Goal: Task Accomplishment & Management: Manage account settings

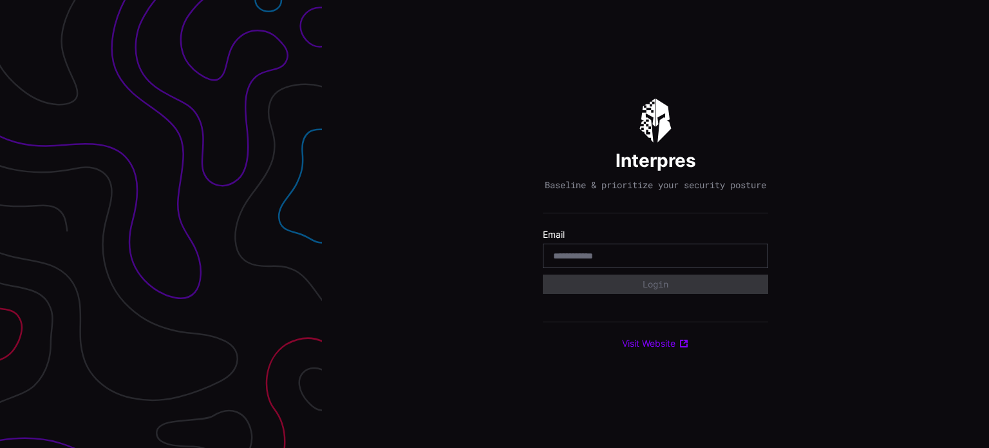
click at [700, 258] on input "email" at bounding box center [655, 256] width 205 height 12
type input "**********"
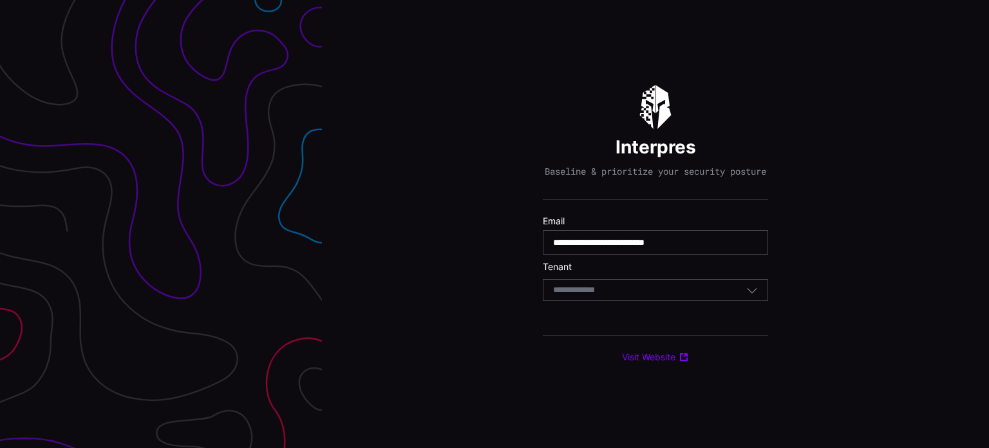
click at [684, 288] on div "Select Tenant" at bounding box center [655, 290] width 225 height 22
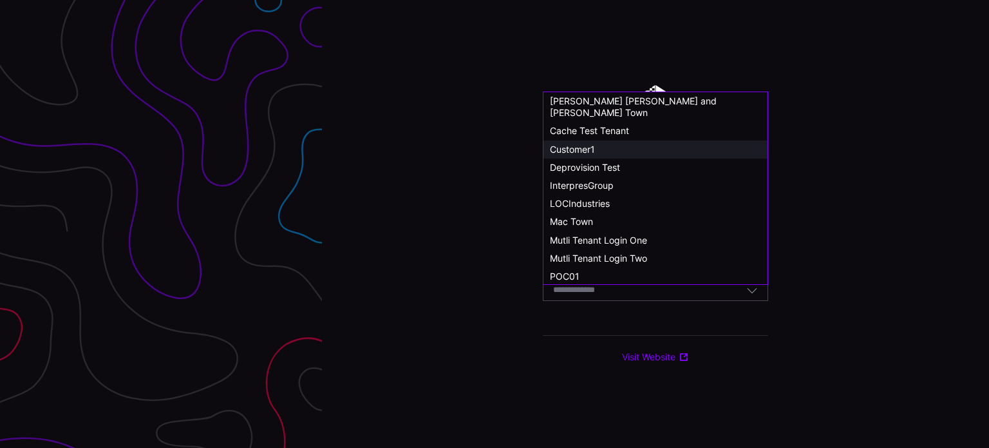
click at [598, 144] on div "Customer1" at bounding box center [655, 150] width 211 height 12
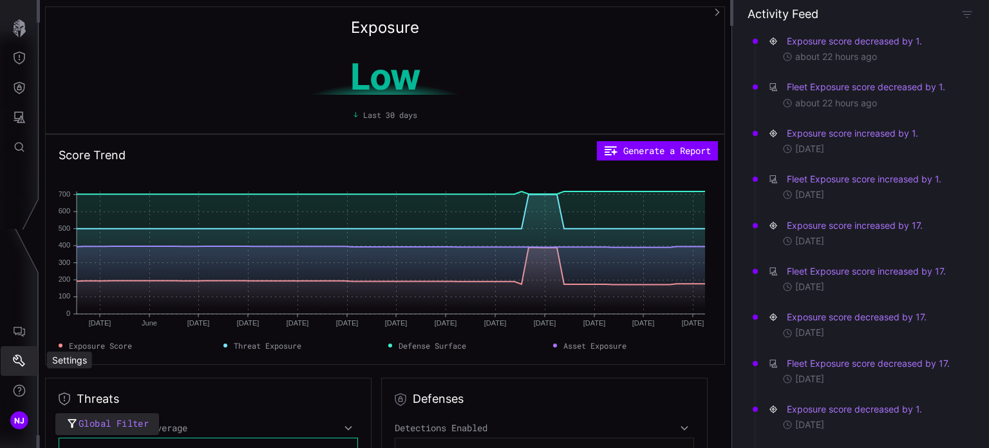
click at [23, 357] on icon "Settings" at bounding box center [19, 360] width 13 height 13
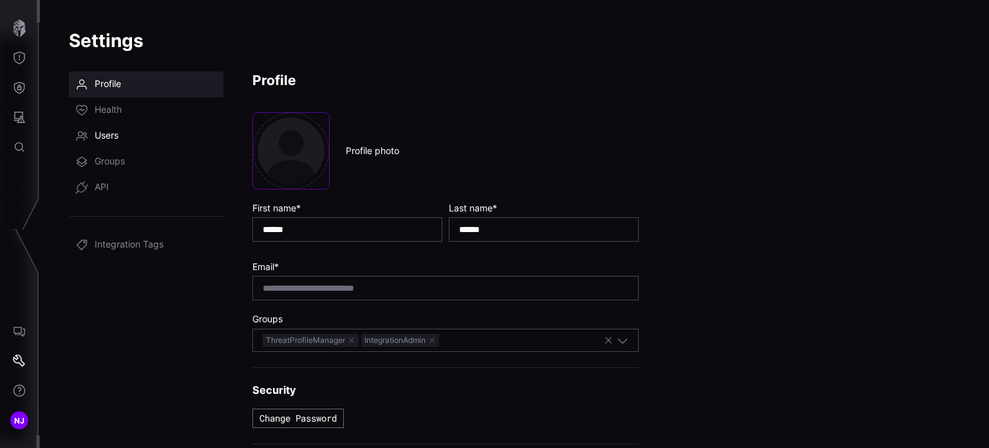
click at [103, 138] on span "Users" at bounding box center [107, 135] width 24 height 13
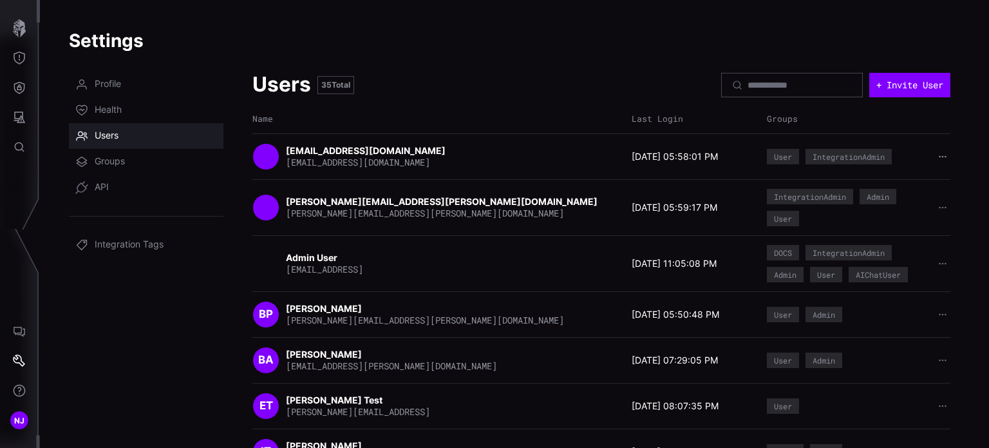
click at [935, 155] on button "button" at bounding box center [943, 156] width 17 height 13
click at [348, 154] on strong "[EMAIL_ADDRESS][DOMAIN_NAME]" at bounding box center [367, 150] width 162 height 11
click at [939, 157] on icon "button" at bounding box center [943, 157] width 8 height 8
click at [957, 131] on div "Settings Profile Health Users Groups API Integration Tags Users 35 Total + Invi…" at bounding box center [514, 224] width 949 height 448
click at [19, 356] on icon "Settings" at bounding box center [19, 360] width 12 height 12
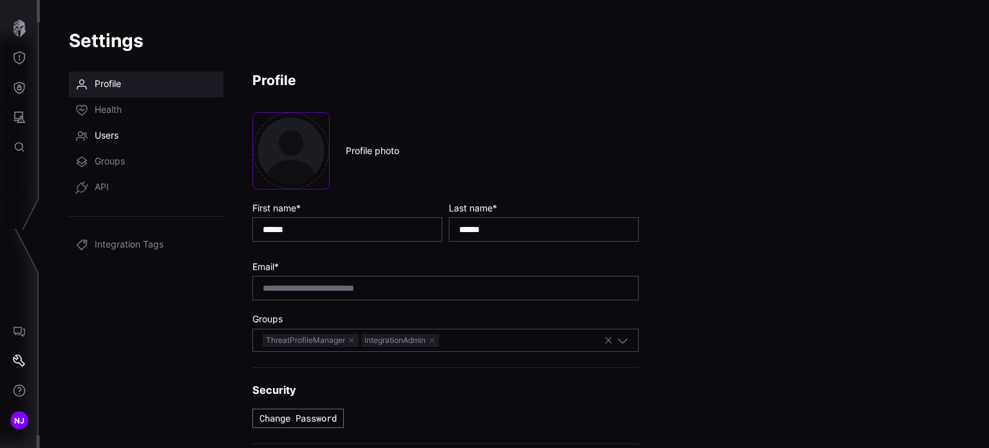
click at [119, 138] on link "Users" at bounding box center [146, 136] width 155 height 26
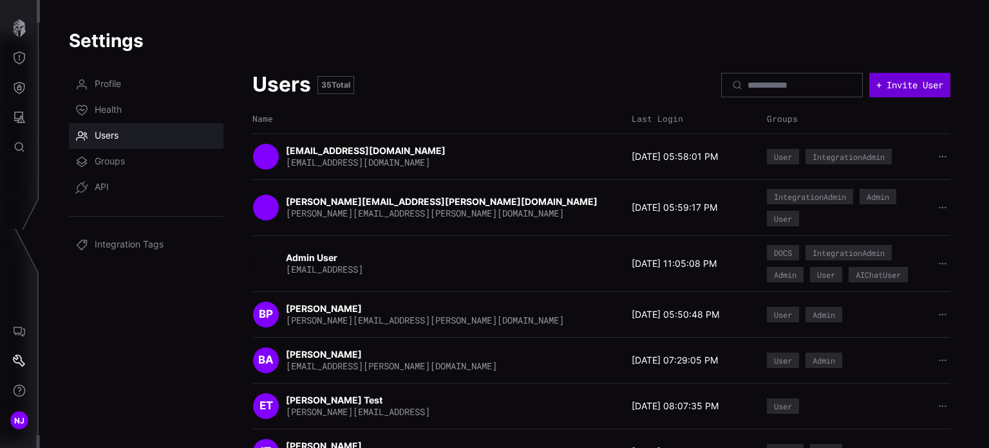
click at [875, 91] on button "+ Invite User" at bounding box center [910, 85] width 81 height 24
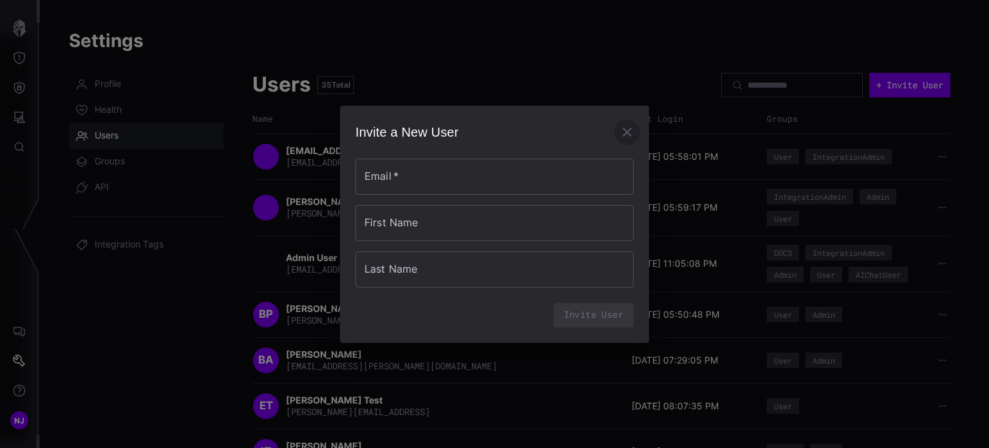
click at [627, 136] on icon "button" at bounding box center [627, 131] width 15 height 15
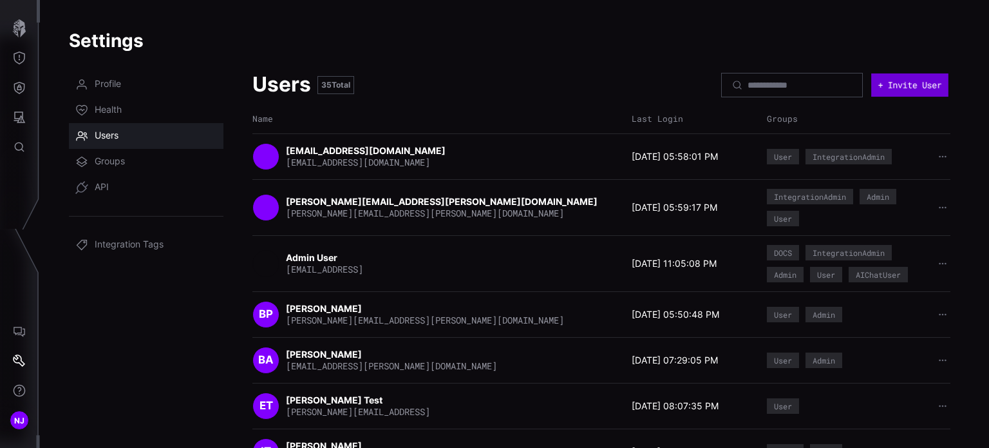
click at [888, 84] on button "+ Invite User" at bounding box center [910, 84] width 77 height 23
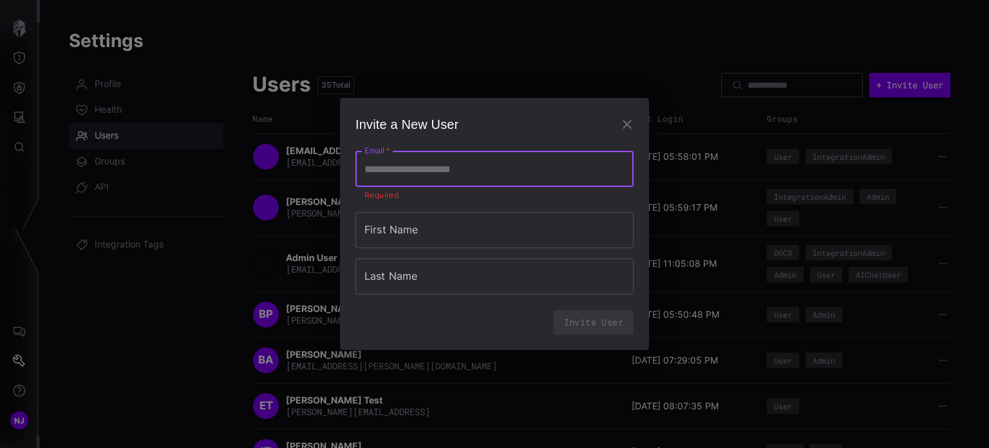
click at [531, 176] on input "Email   *" at bounding box center [495, 169] width 278 height 36
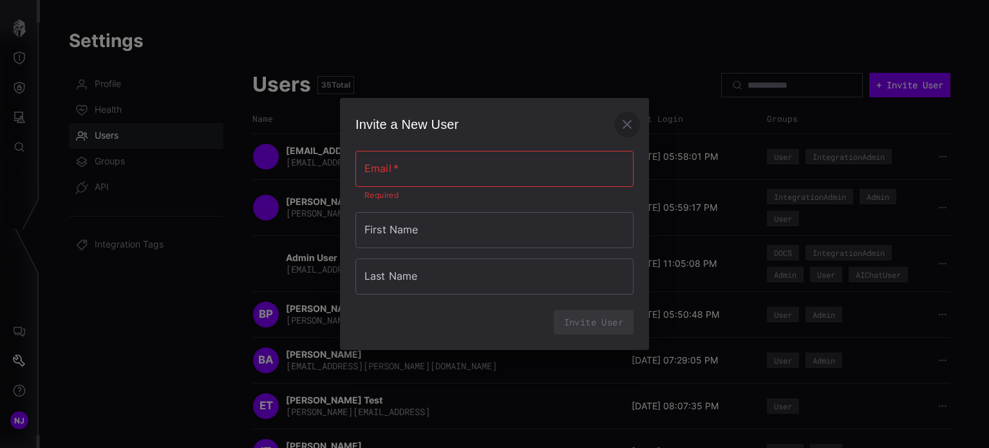
click at [628, 124] on icon "button" at bounding box center [627, 124] width 9 height 9
